Goal: Task Accomplishment & Management: Manage account settings

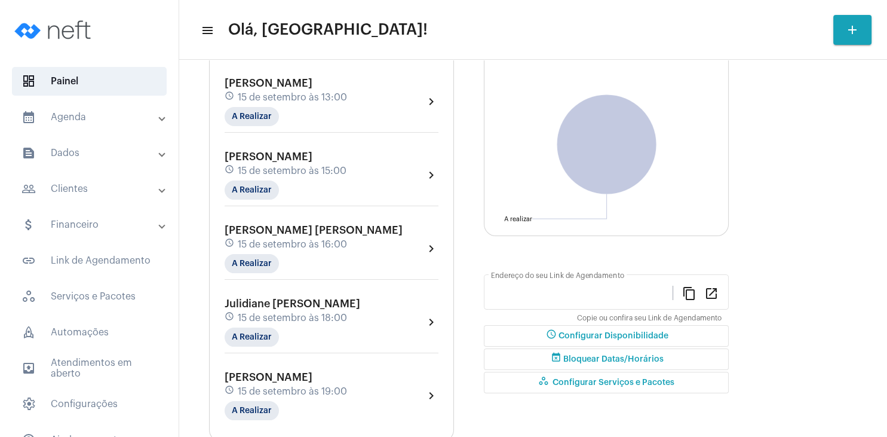
type input "[URL][DOMAIN_NAME][PERSON_NAME]"
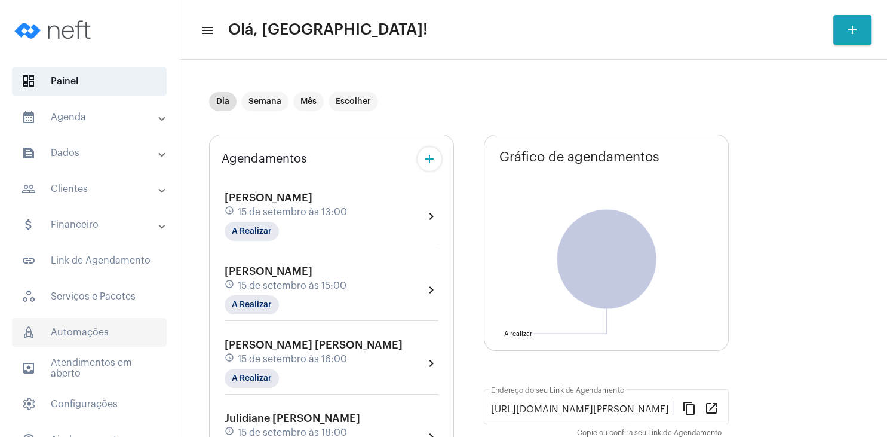
click at [87, 328] on span "rocket_outlined Automações" at bounding box center [89, 332] width 155 height 29
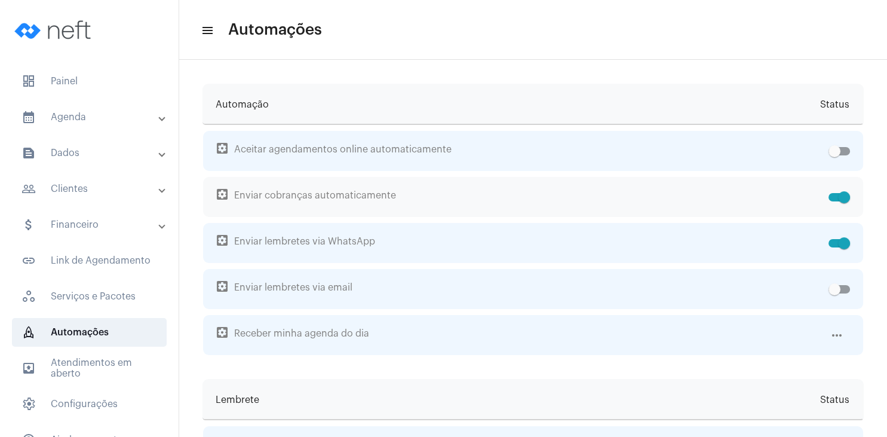
click at [827, 192] on div at bounding box center [837, 197] width 26 height 40
click at [834, 197] on span at bounding box center [840, 197] width 22 height 8
click at [834, 201] on input "checkbox" at bounding box center [834, 201] width 1 height 1
checkbox input "false"
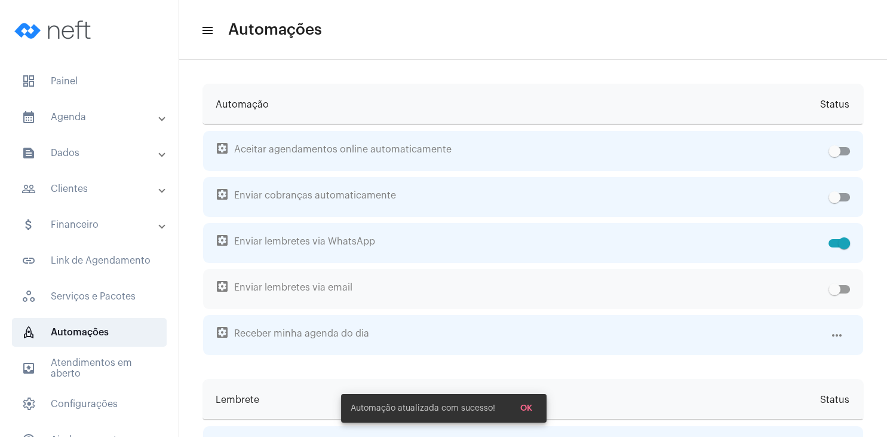
click at [847, 290] on span at bounding box center [840, 289] width 22 height 8
click at [834, 293] on input "checkbox" at bounding box center [834, 293] width 1 height 1
checkbox input "true"
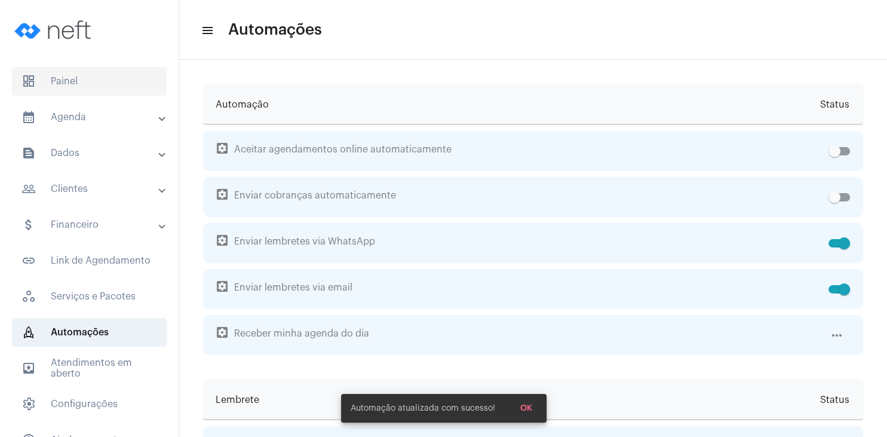
click at [63, 79] on span "dashboard Painel" at bounding box center [89, 81] width 155 height 29
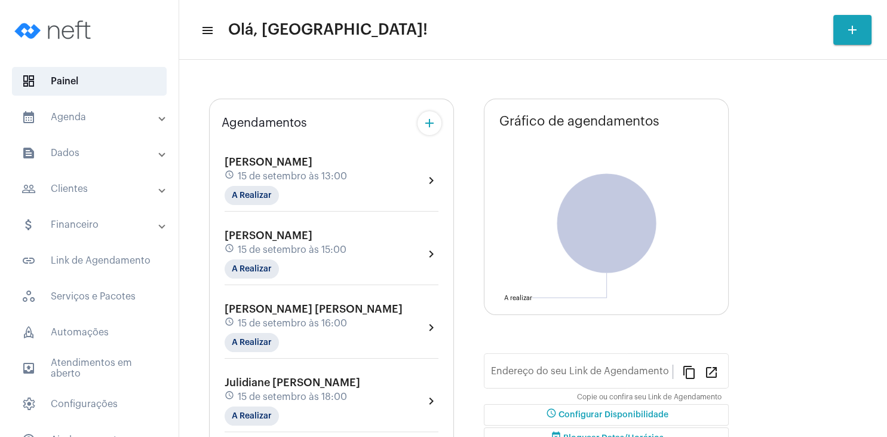
type input "[URL][DOMAIN_NAME][PERSON_NAME]"
